Goal: Task Accomplishment & Management: Complete application form

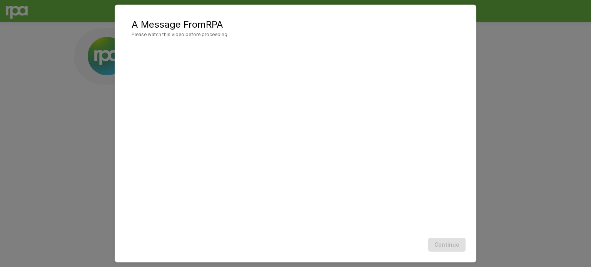
click at [588, 127] on div "A Message From RPA Please watch this video before proceeding Continue" at bounding box center [295, 133] width 591 height 267
click at [448, 246] on button "Continue" at bounding box center [446, 245] width 37 height 14
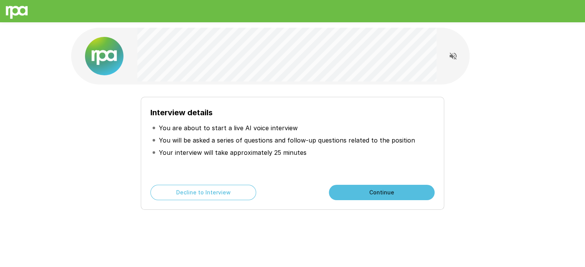
click at [393, 189] on button "Continue" at bounding box center [382, 192] width 106 height 15
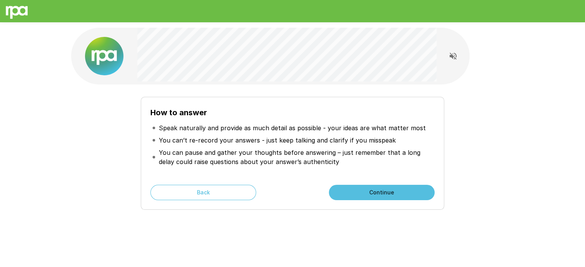
click at [386, 194] on button "Continue" at bounding box center [382, 192] width 106 height 15
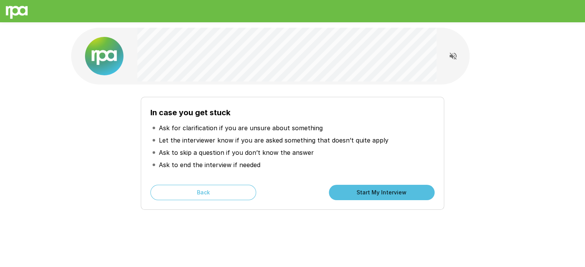
click at [367, 190] on button "Start My Interview" at bounding box center [382, 192] width 106 height 15
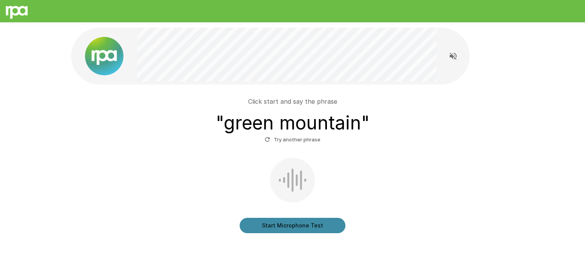
click at [305, 226] on button "Start Microphone Test" at bounding box center [293, 225] width 106 height 15
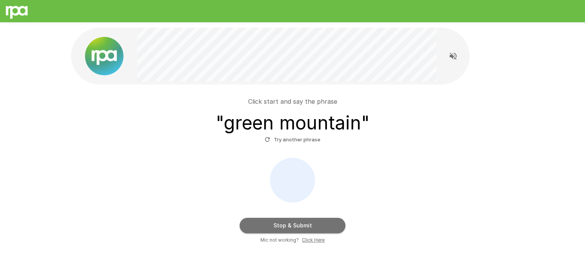
click at [315, 224] on button "Stop & Submit" at bounding box center [293, 225] width 106 height 15
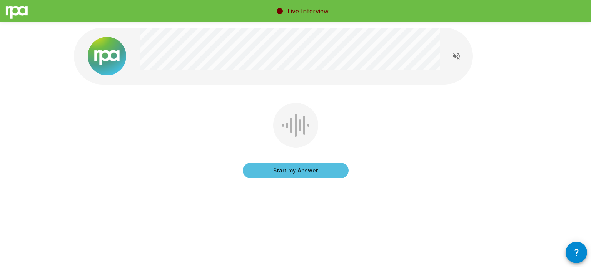
click at [308, 172] on button "Start my Answer" at bounding box center [296, 170] width 106 height 15
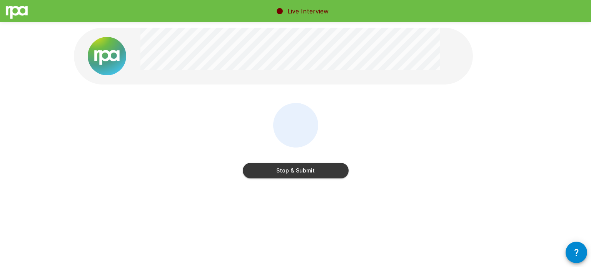
click at [309, 172] on button "Stop & Submit" at bounding box center [296, 170] width 106 height 15
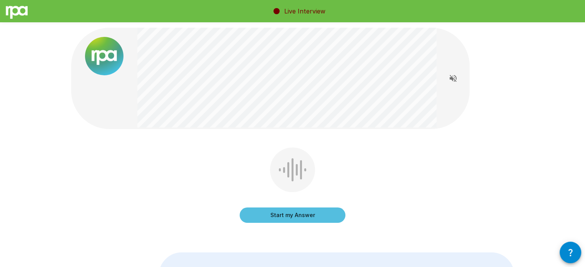
click at [306, 217] on button "Start my Answer" at bounding box center [293, 215] width 106 height 15
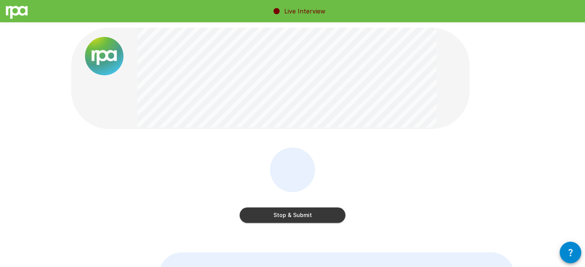
click at [315, 218] on button "Stop & Submit" at bounding box center [293, 215] width 106 height 15
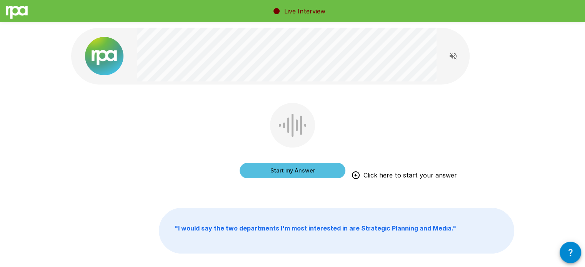
click at [294, 172] on button "Start my Answer" at bounding box center [293, 170] width 106 height 15
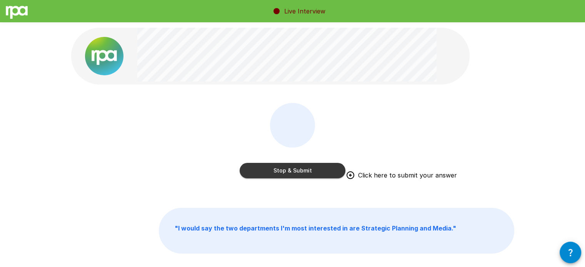
click at [309, 177] on button "Stop & Submit" at bounding box center [293, 170] width 106 height 15
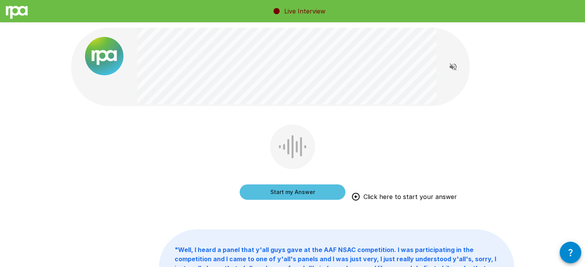
click at [288, 197] on button "Start my Answer" at bounding box center [293, 192] width 106 height 15
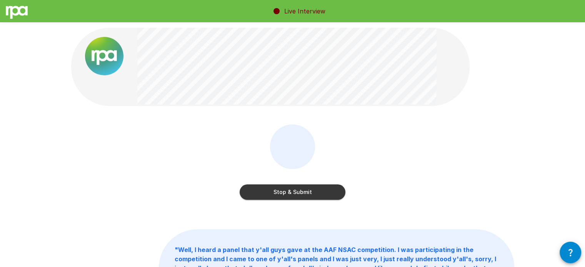
click at [306, 195] on button "Stop & Submit" at bounding box center [293, 192] width 106 height 15
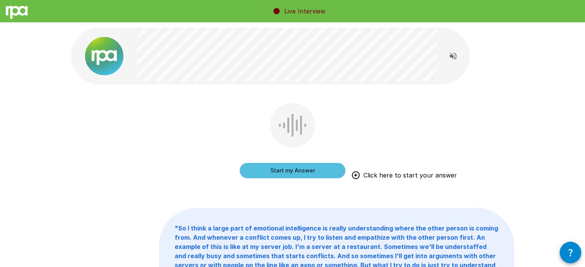
click at [295, 173] on button "Start my Answer" at bounding box center [293, 170] width 106 height 15
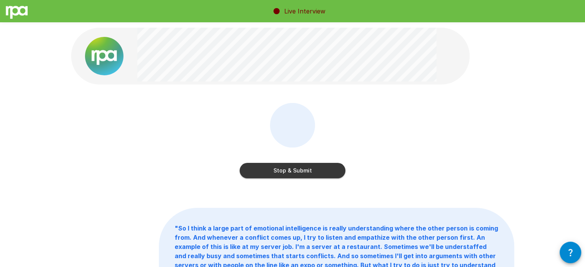
click at [308, 168] on button "Stop & Submit" at bounding box center [293, 170] width 106 height 15
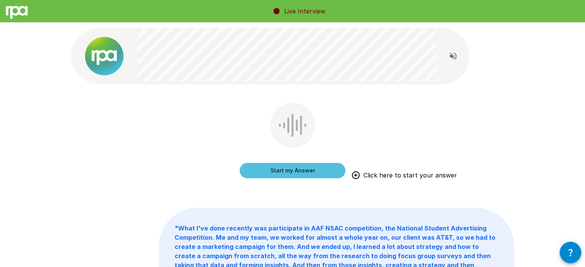
click at [314, 170] on button "Start my Answer" at bounding box center [293, 170] width 106 height 15
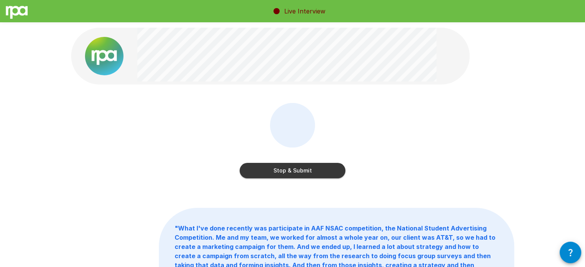
click at [319, 172] on button "Stop & Submit" at bounding box center [293, 170] width 106 height 15
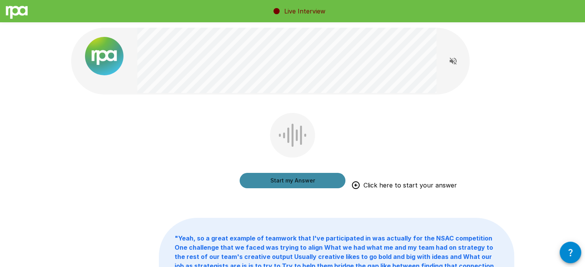
click at [306, 181] on button "Start my Answer" at bounding box center [293, 180] width 106 height 15
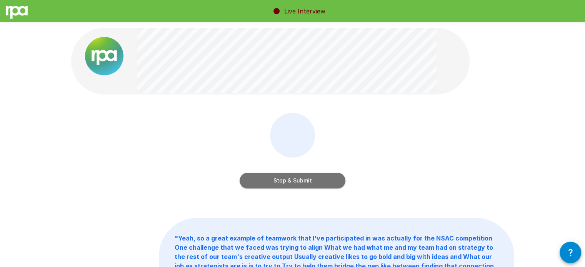
click at [320, 182] on button "Stop & Submit" at bounding box center [293, 180] width 106 height 15
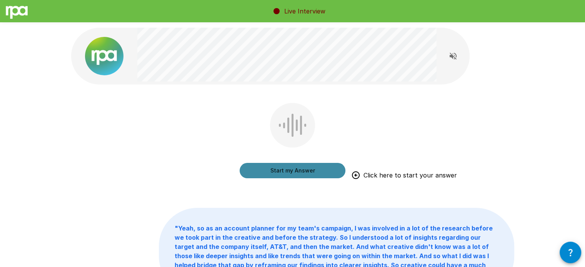
click at [298, 175] on button "Start my Answer" at bounding box center [293, 170] width 106 height 15
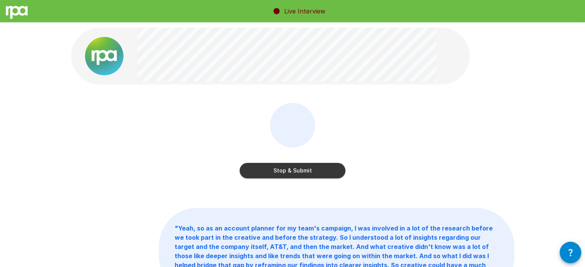
click at [326, 175] on button "Stop & Submit" at bounding box center [293, 170] width 106 height 15
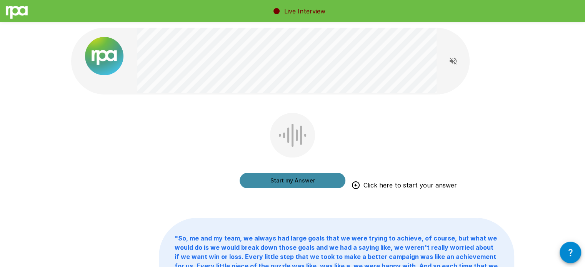
click at [304, 178] on button "Start my Answer" at bounding box center [293, 180] width 106 height 15
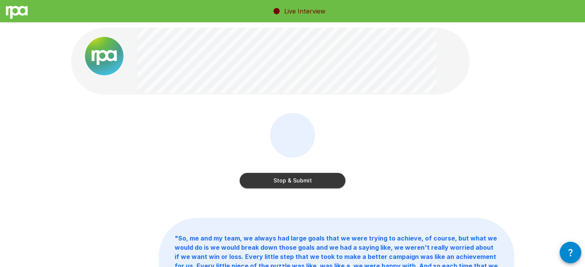
click at [322, 181] on button "Stop & Submit" at bounding box center [293, 180] width 106 height 15
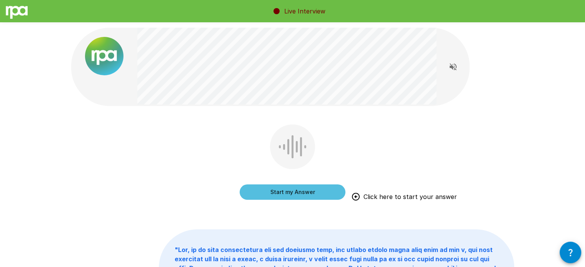
click at [304, 195] on button "Start my Answer" at bounding box center [293, 192] width 106 height 15
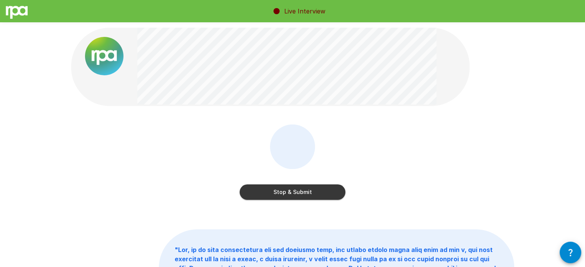
click at [314, 193] on button "Stop & Submit" at bounding box center [293, 192] width 106 height 15
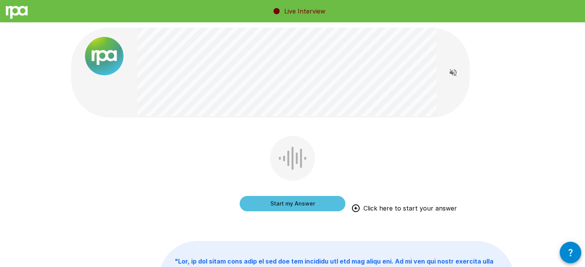
scroll to position [2, 0]
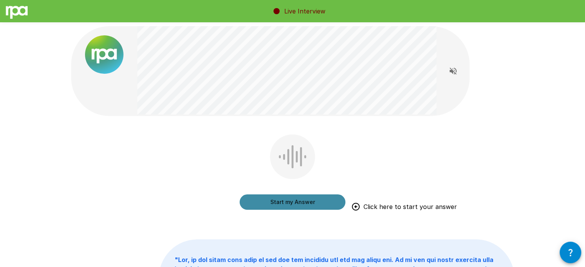
click at [314, 198] on button "Start my Answer" at bounding box center [293, 202] width 106 height 15
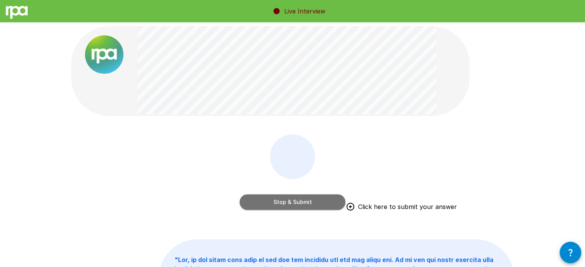
click at [318, 203] on button "Stop & Submit" at bounding box center [293, 202] width 106 height 15
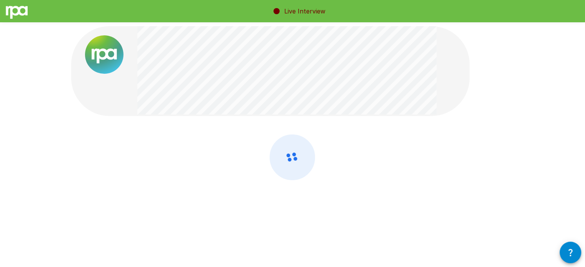
scroll to position [0, 0]
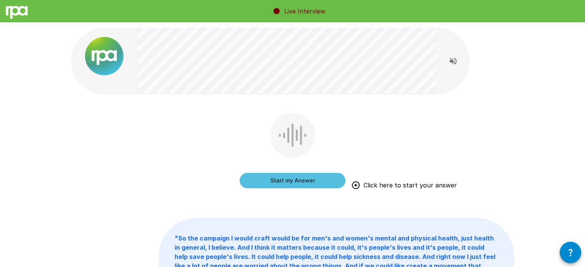
click at [317, 177] on button "Start my Answer" at bounding box center [293, 180] width 106 height 15
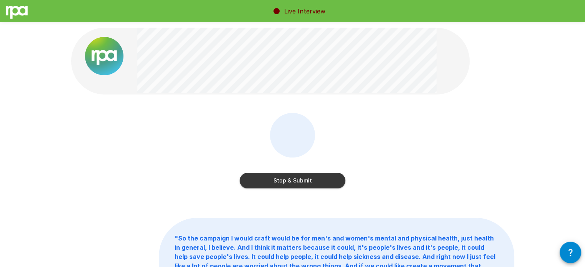
click at [307, 178] on button "Stop & Submit" at bounding box center [293, 180] width 106 height 15
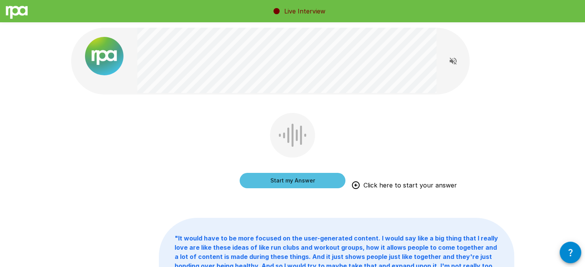
click at [312, 180] on button "Start my Answer" at bounding box center [293, 180] width 106 height 15
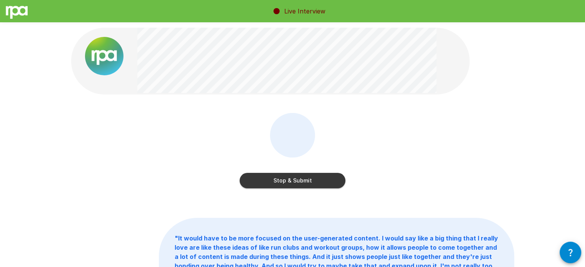
click at [300, 183] on button "Stop & Submit" at bounding box center [293, 180] width 106 height 15
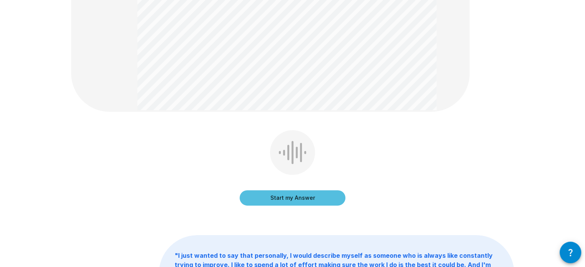
scroll to position [207, 0]
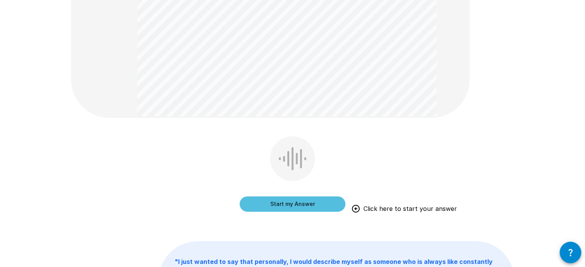
click at [304, 204] on button "Start my Answer" at bounding box center [293, 204] width 106 height 15
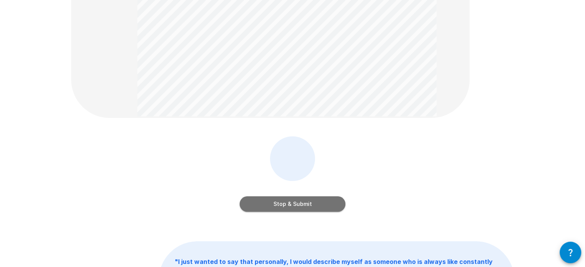
click at [308, 210] on button "Stop & Submit" at bounding box center [293, 204] width 106 height 15
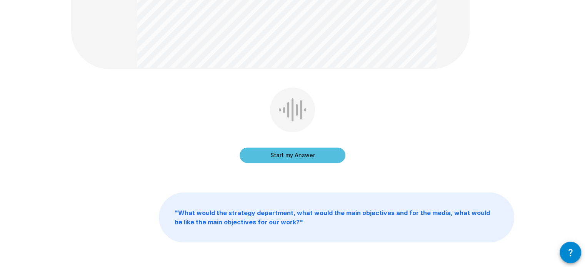
scroll to position [291, 0]
click at [314, 154] on button "Start my Answer" at bounding box center [293, 155] width 106 height 15
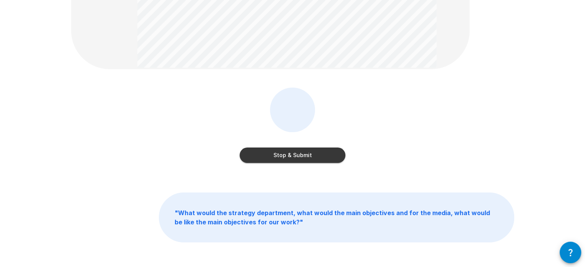
click at [312, 153] on button "Stop & Submit" at bounding box center [293, 155] width 106 height 15
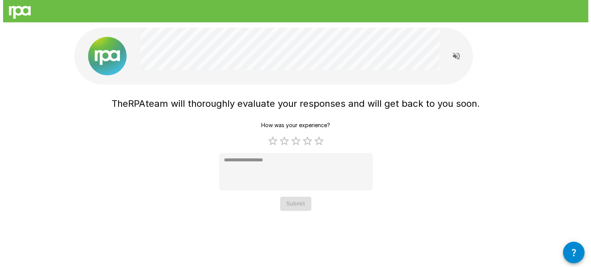
scroll to position [0, 0]
click at [318, 142] on label "5 Stars" at bounding box center [319, 141] width 12 height 12
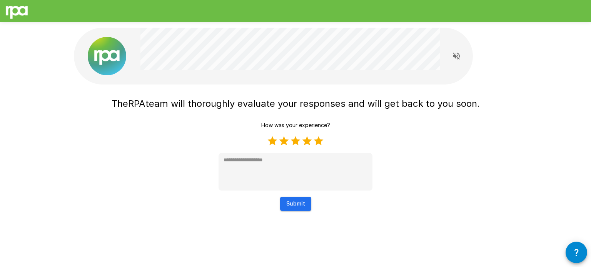
type textarea "*"
click at [300, 202] on button "Submit" at bounding box center [295, 204] width 31 height 14
